Goal: Contribute content: Add original content to the website for others to see

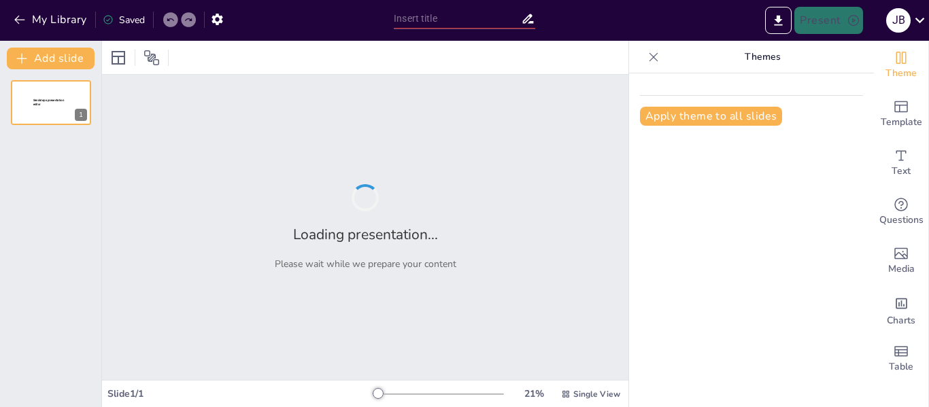
type input "Importancia del Decreto 1072 en la Seguridad y Salud en el Trabajo"
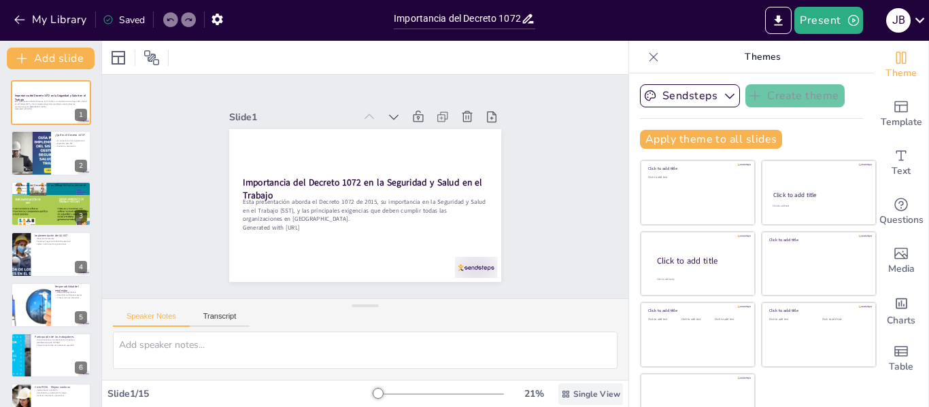
drag, startPoint x: 0, startPoint y: 0, endPoint x: 602, endPoint y: 390, distance: 717.0
click at [602, 390] on div "Slide 1 Importancia del Decreto 1072 en la Seguridad y Salud en el Trabajo Esta…" at bounding box center [365, 224] width 526 height 366
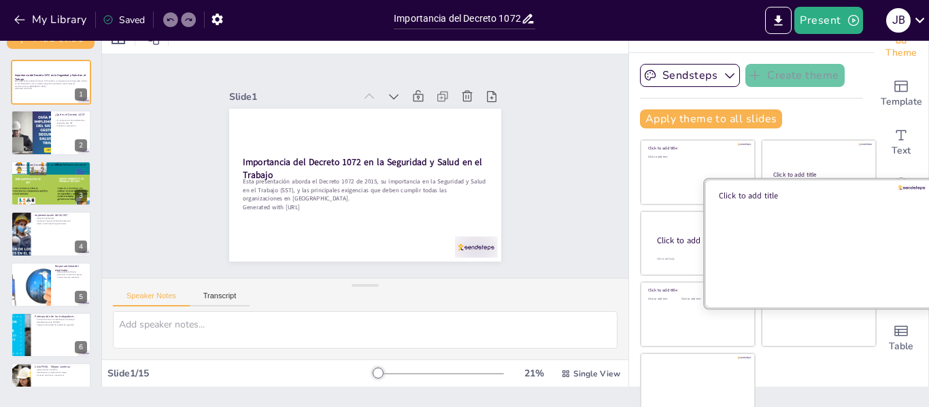
scroll to position [31, 0]
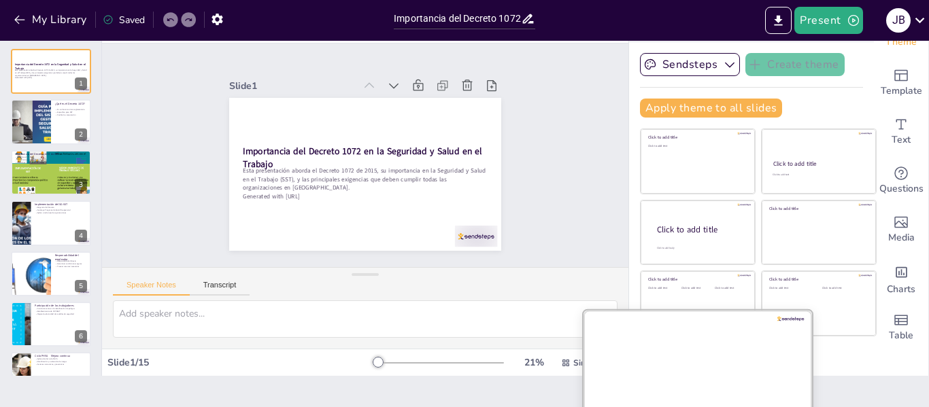
click at [687, 366] on div at bounding box center [697, 374] width 228 height 128
click at [670, 366] on div at bounding box center [697, 374] width 228 height 128
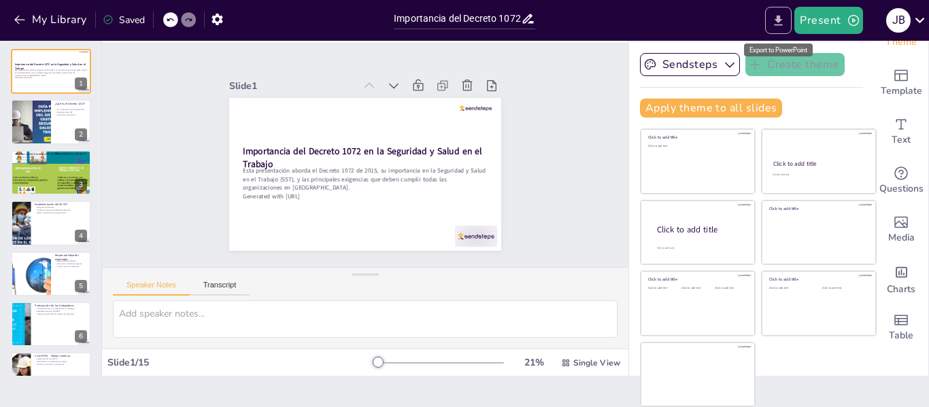
click at [776, 20] on icon "Export to PowerPoint" at bounding box center [778, 21] width 14 height 14
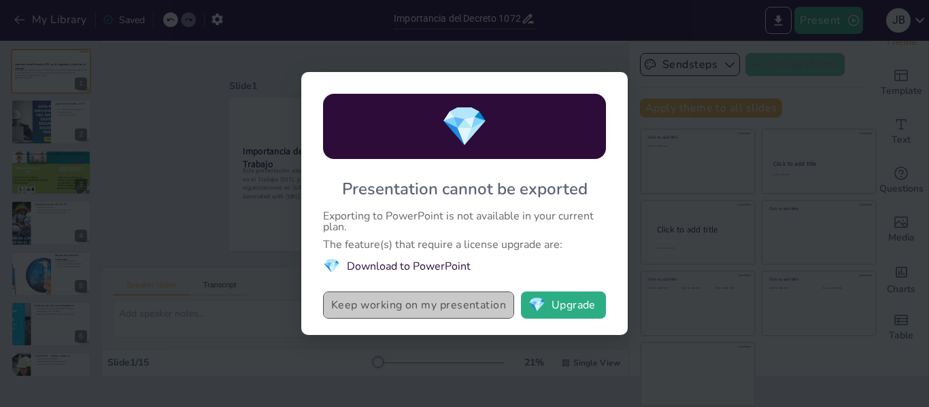
click at [455, 310] on button "Keep working on my presentation" at bounding box center [418, 305] width 191 height 27
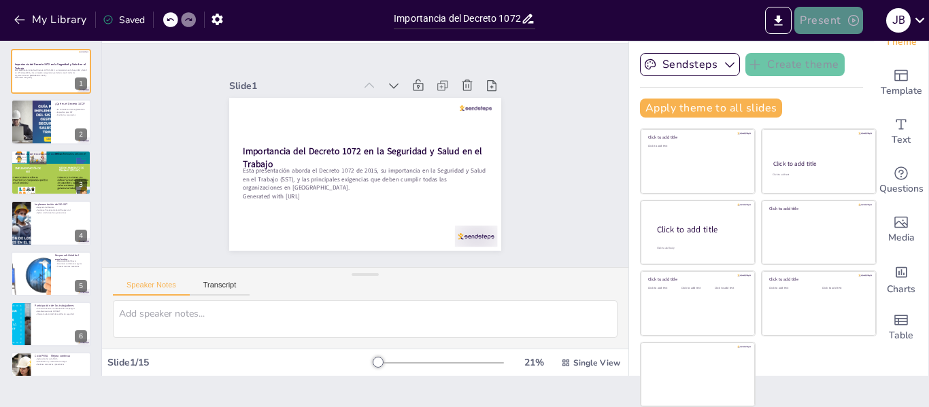
click at [825, 22] on button "Present" at bounding box center [828, 20] width 68 height 27
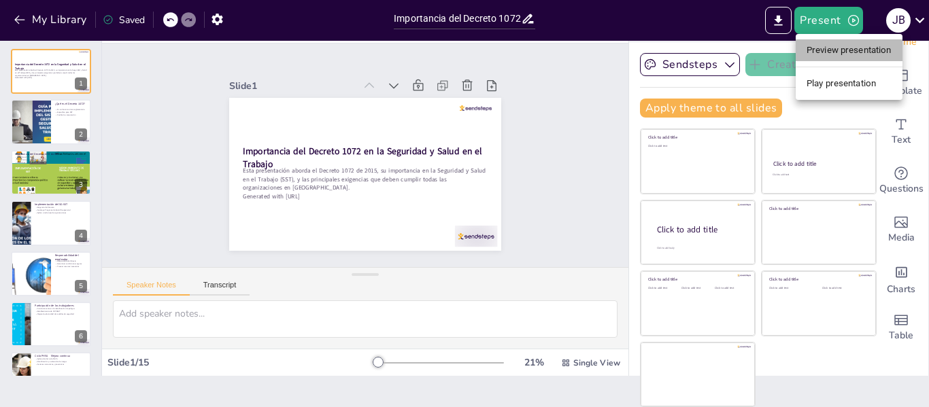
click at [830, 48] on li "Preview presentation" at bounding box center [848, 50] width 107 height 22
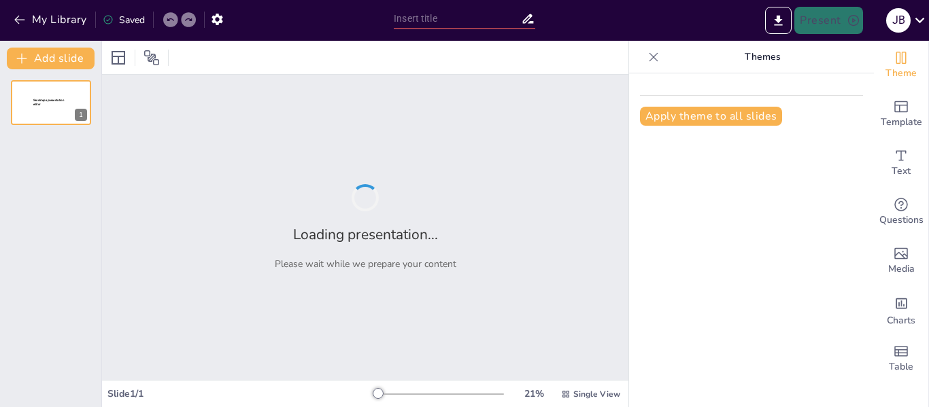
type input "Importancia del Decreto 1072 en la Seguridad y Salud en el Trabajo"
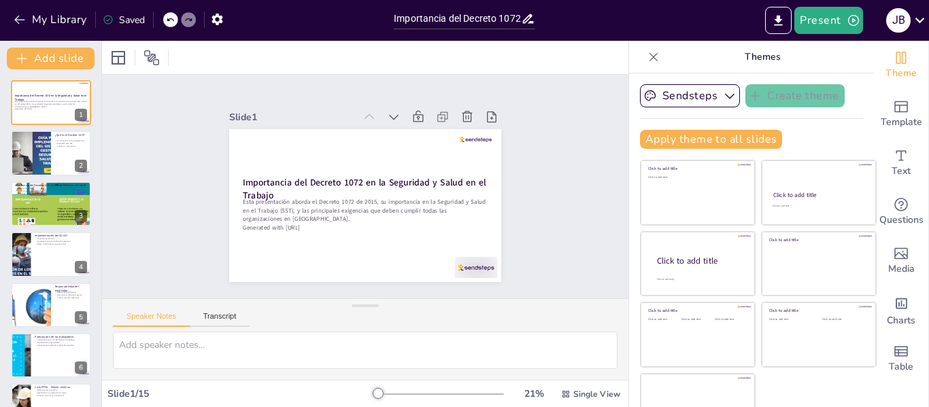
click at [649, 56] on icon at bounding box center [653, 56] width 9 height 9
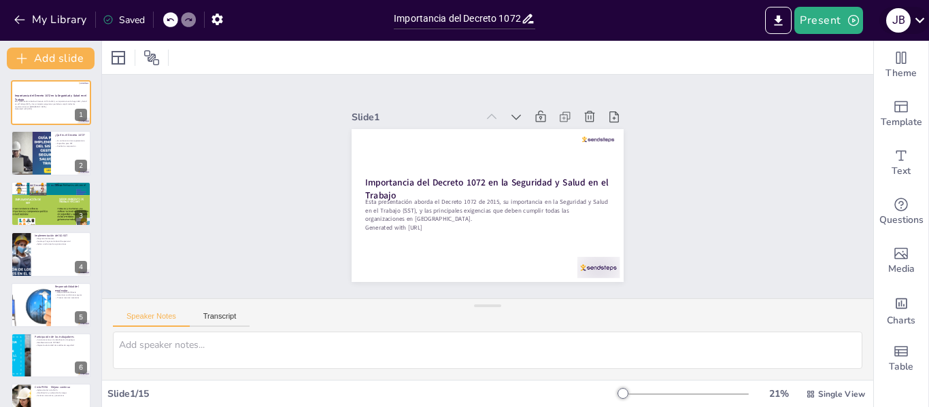
click at [920, 18] on icon at bounding box center [919, 20] width 18 height 18
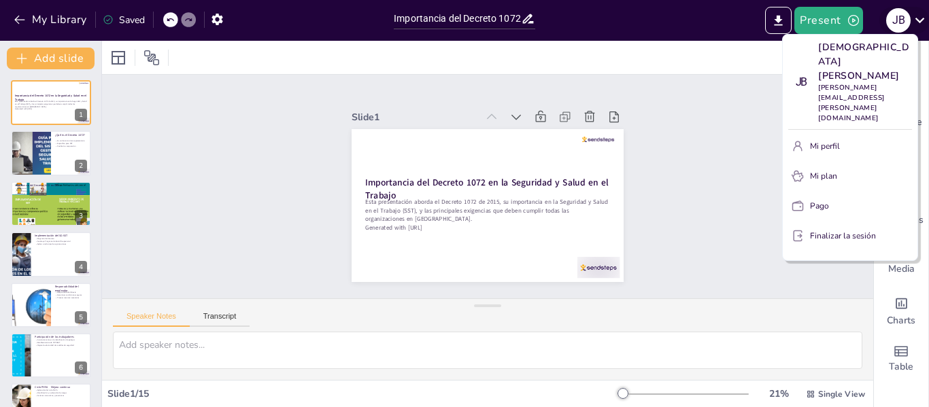
click at [920, 18] on div at bounding box center [464, 203] width 929 height 407
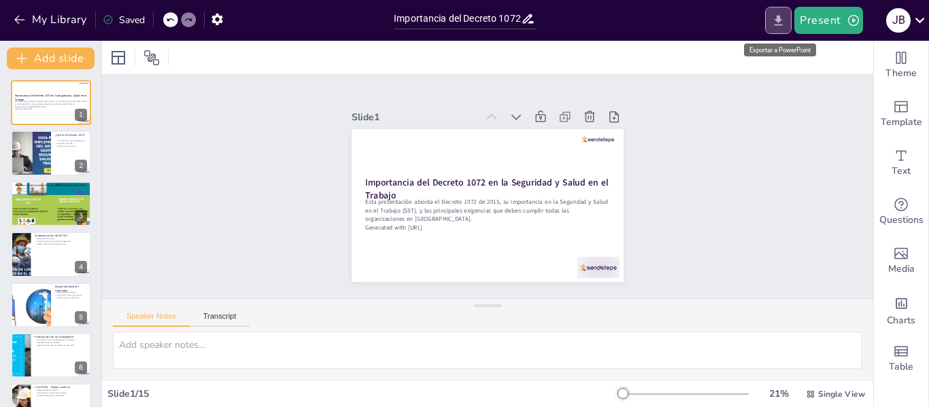
click at [780, 23] on icon "Export to PowerPoint" at bounding box center [778, 21] width 14 height 14
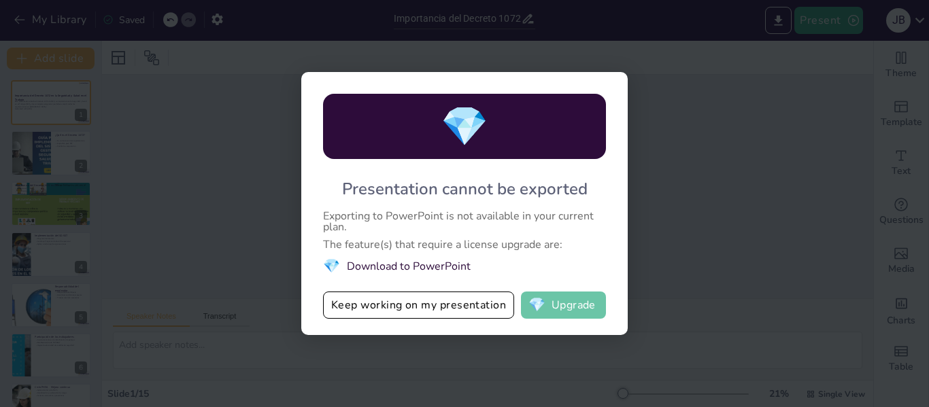
click at [578, 300] on button "💎 Upgrade" at bounding box center [563, 305] width 85 height 27
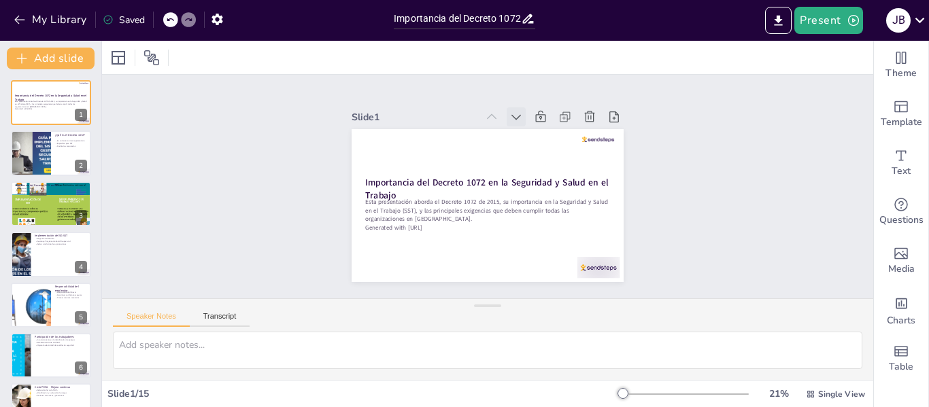
click at [511, 115] on icon at bounding box center [516, 117] width 10 height 5
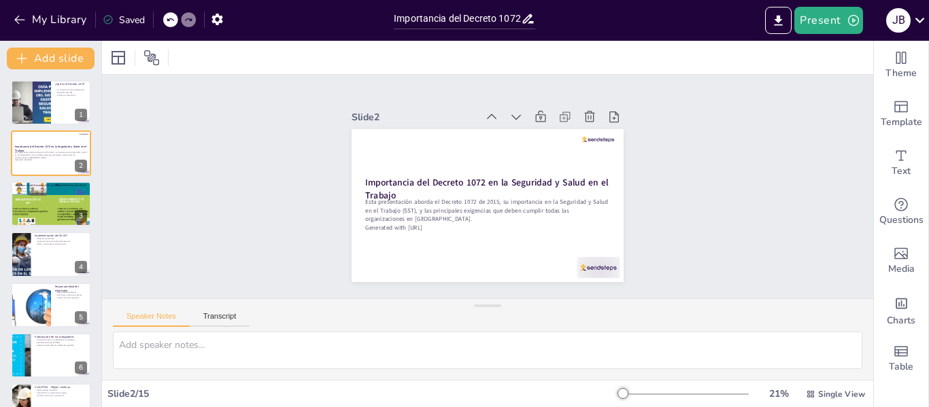
click at [525, 121] on icon at bounding box center [530, 124] width 10 height 7
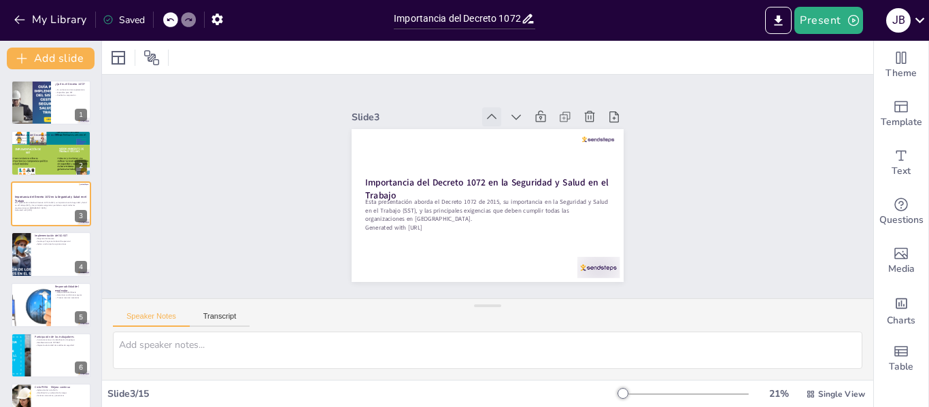
click at [485, 110] on icon at bounding box center [492, 117] width 14 height 14
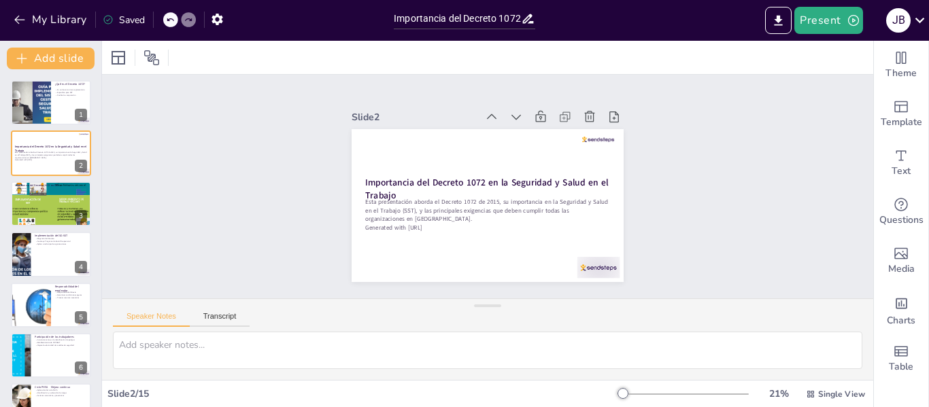
click at [491, 110] on icon at bounding box center [498, 117] width 15 height 15
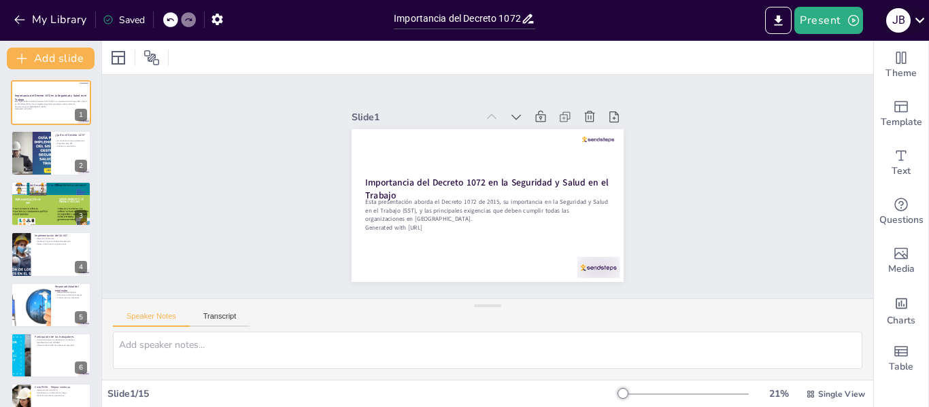
click at [914, 21] on icon at bounding box center [919, 20] width 18 height 18
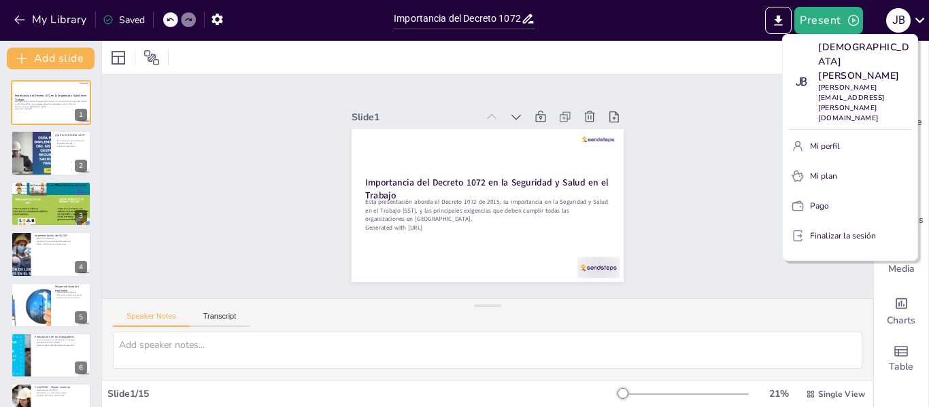
drag, startPoint x: 717, startPoint y: 110, endPoint x: 726, endPoint y: 99, distance: 14.5
click at [720, 106] on div at bounding box center [464, 203] width 929 height 407
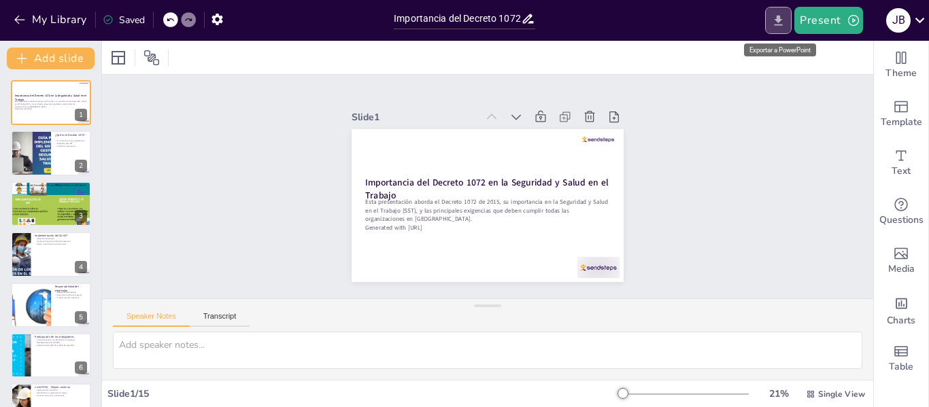
click at [781, 20] on icon "Export to PowerPoint" at bounding box center [778, 20] width 8 height 10
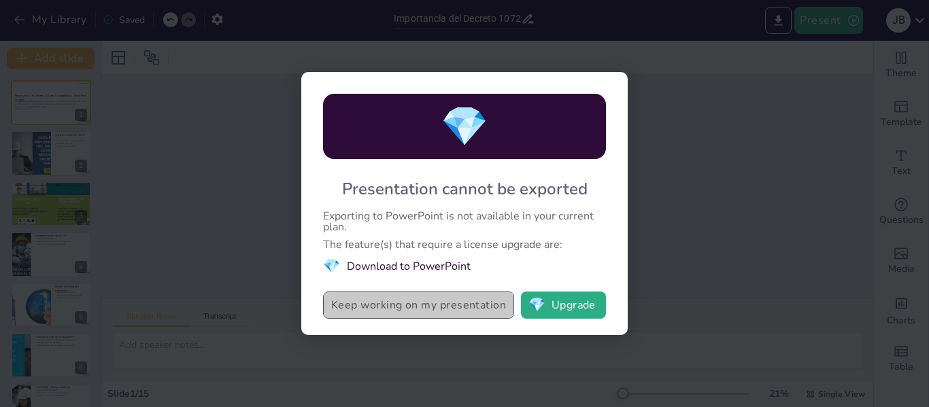
click at [396, 307] on button "Keep working on my presentation" at bounding box center [418, 305] width 191 height 27
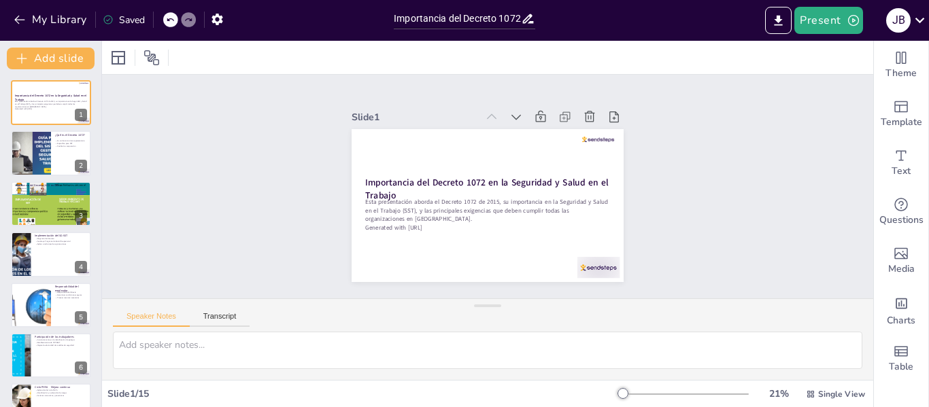
click at [133, 22] on div "Saved" at bounding box center [124, 20] width 42 height 13
click at [220, 16] on icon "button" at bounding box center [216, 20] width 11 height 12
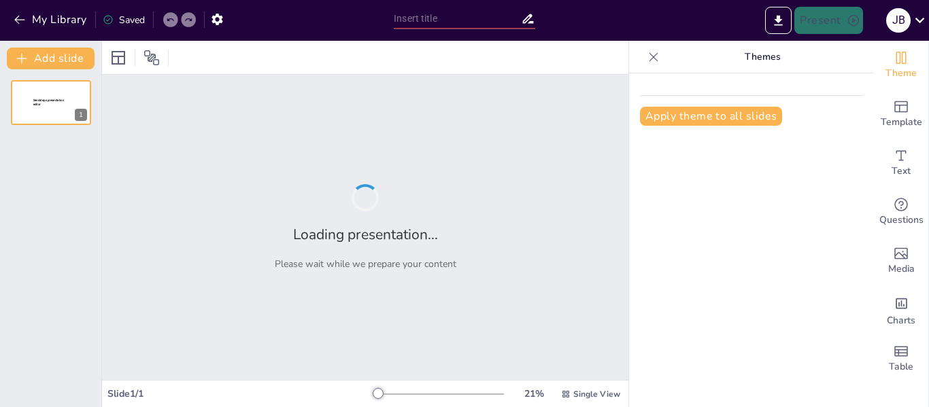
type input "Importancia del Decreto 1072 en la Seguridad y Salud en el Trabajo"
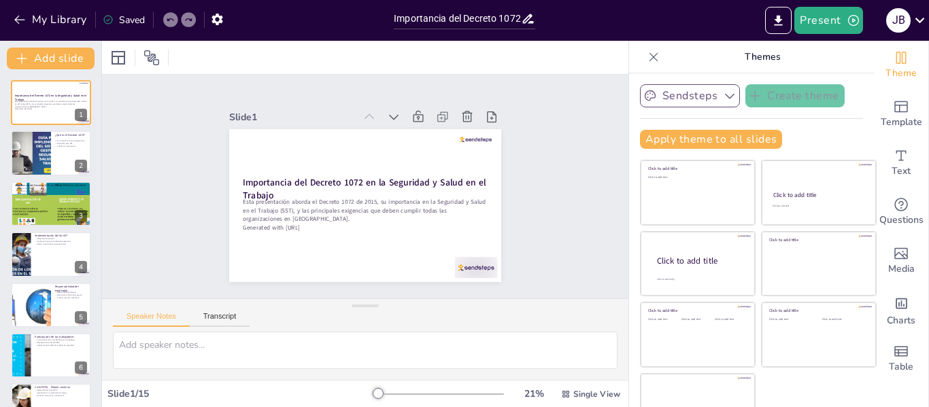
click at [723, 97] on icon "button" at bounding box center [730, 96] width 14 height 14
click at [682, 141] on span "Sendsteps" at bounding box center [700, 142] width 61 height 13
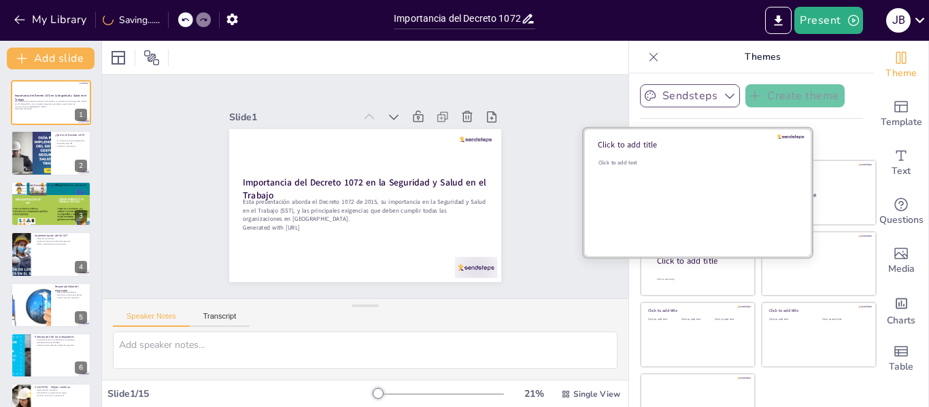
click at [653, 186] on div "Click to add text" at bounding box center [695, 201] width 194 height 84
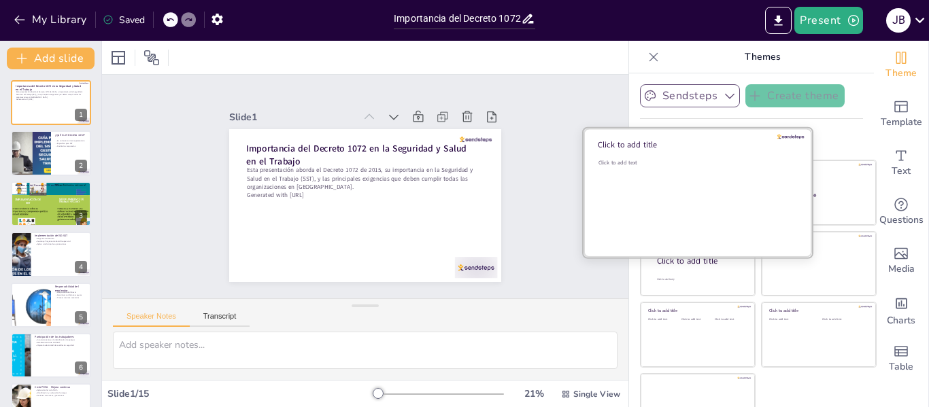
click at [644, 202] on div "Click to add text" at bounding box center [695, 201] width 194 height 84
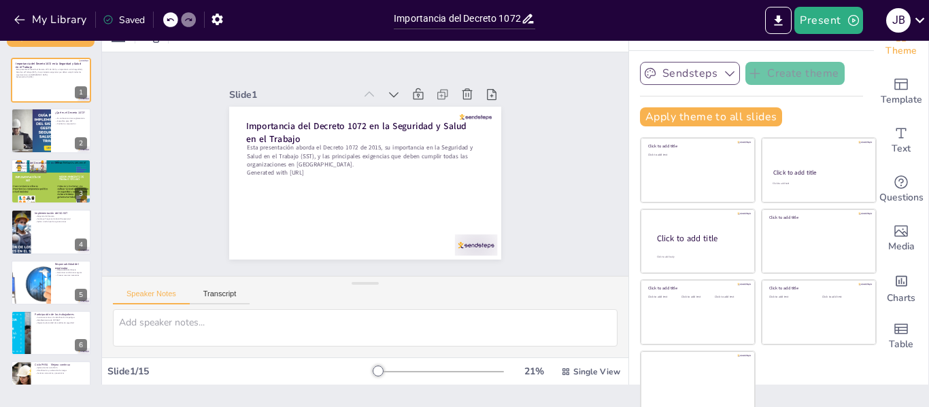
scroll to position [31, 0]
